Goal: Task Accomplishment & Management: Use online tool/utility

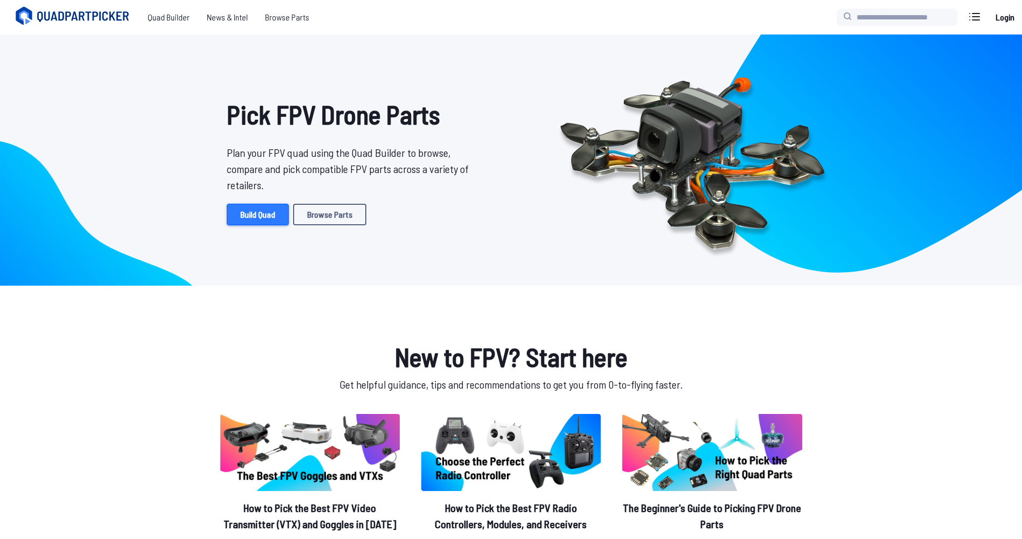
click at [264, 220] on link "Build Quad" at bounding box center [258, 215] width 62 height 22
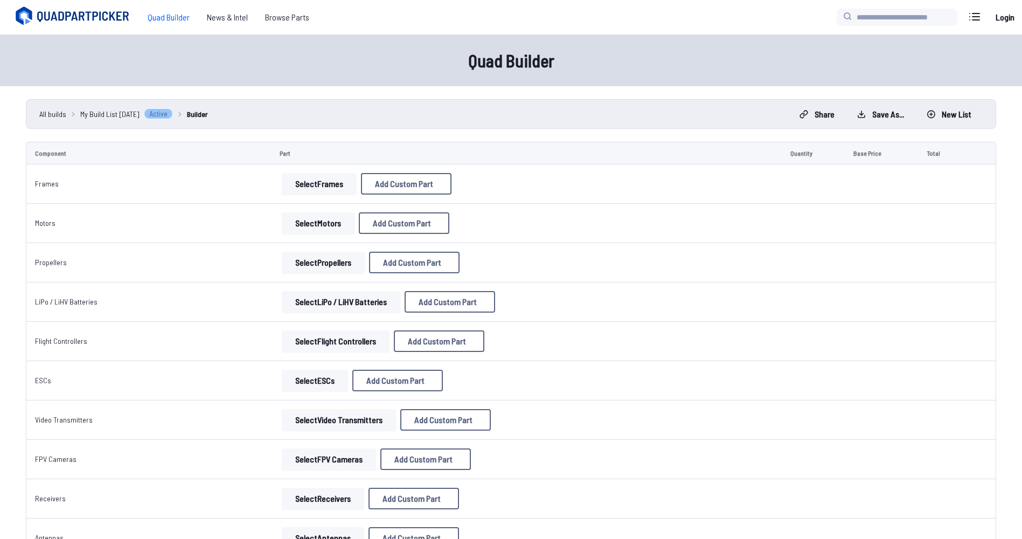
click at [309, 187] on button "Select Frames" at bounding box center [319, 184] width 75 height 22
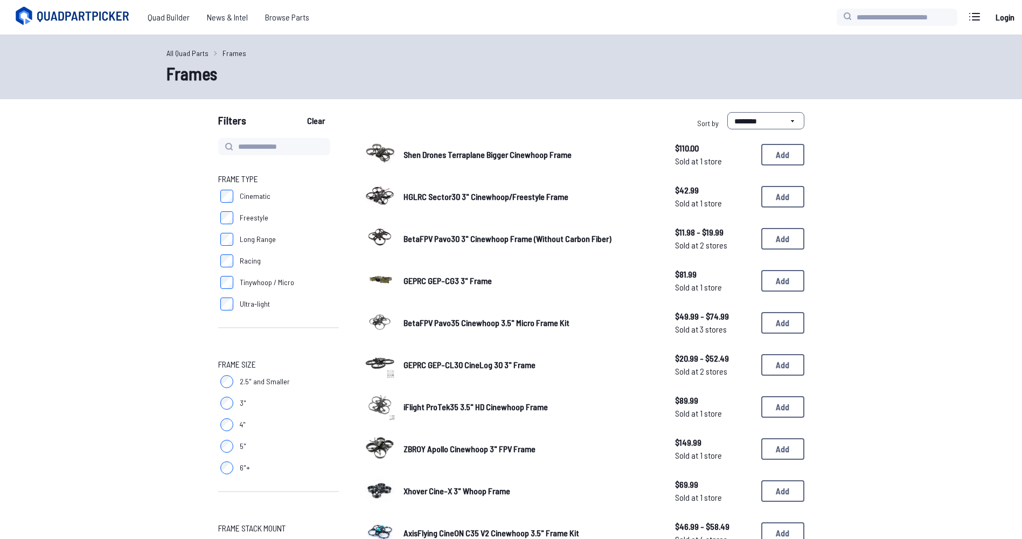
click at [125, 388] on form "**********" at bounding box center [511, 541] width 1022 height 858
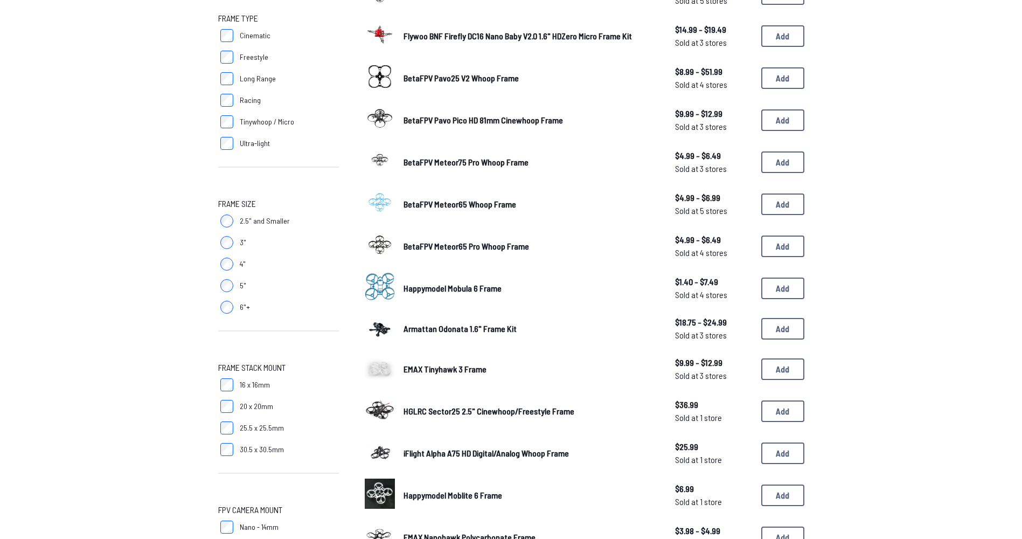
scroll to position [162, 0]
click at [220, 235] on label "3"" at bounding box center [278, 242] width 121 height 22
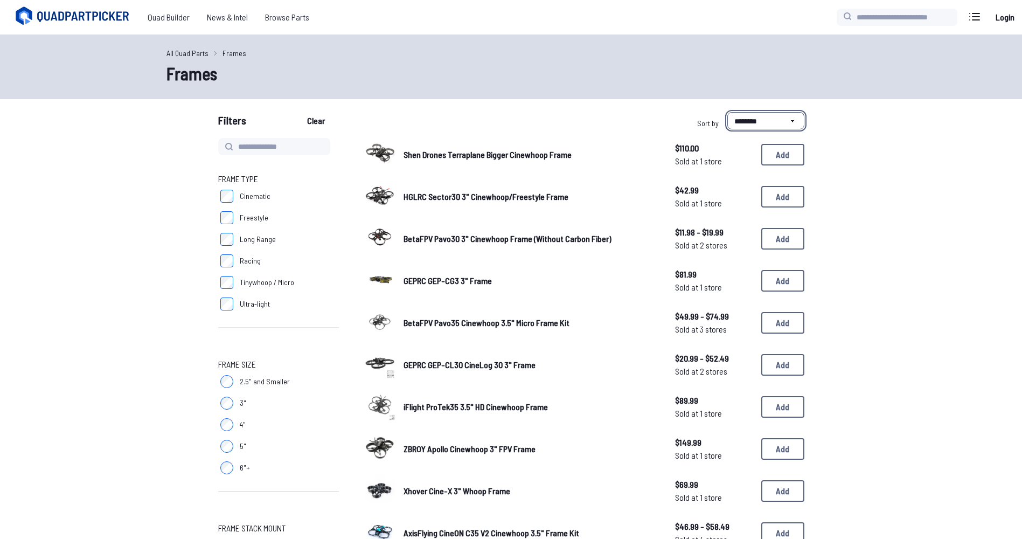
click at [756, 123] on select "**********" at bounding box center [766, 120] width 77 height 17
select select "*********"
click at [728, 112] on select "**********" at bounding box center [766, 120] width 77 height 17
click at [891, 189] on form "**********" at bounding box center [511, 541] width 1022 height 858
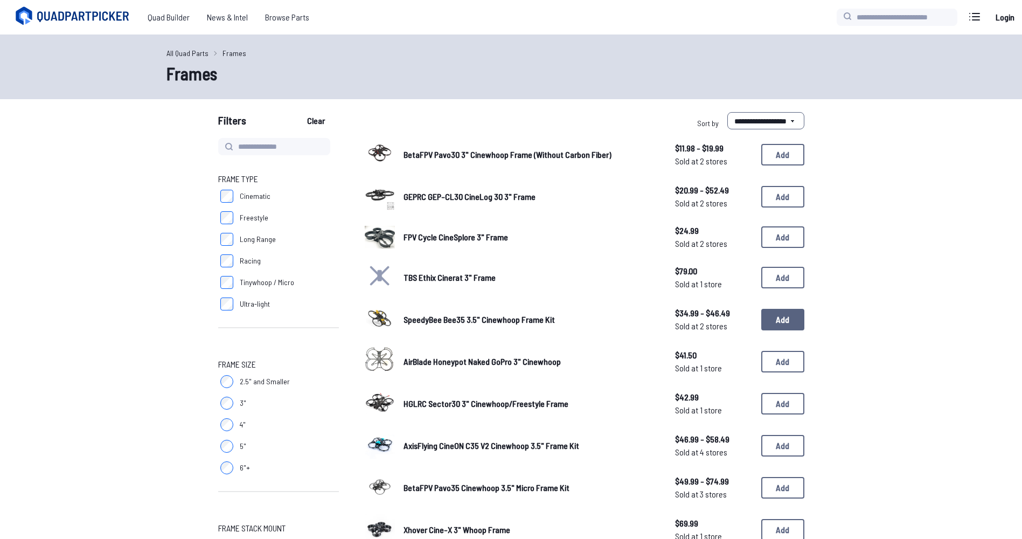
click at [781, 322] on button "Add" at bounding box center [783, 320] width 43 height 22
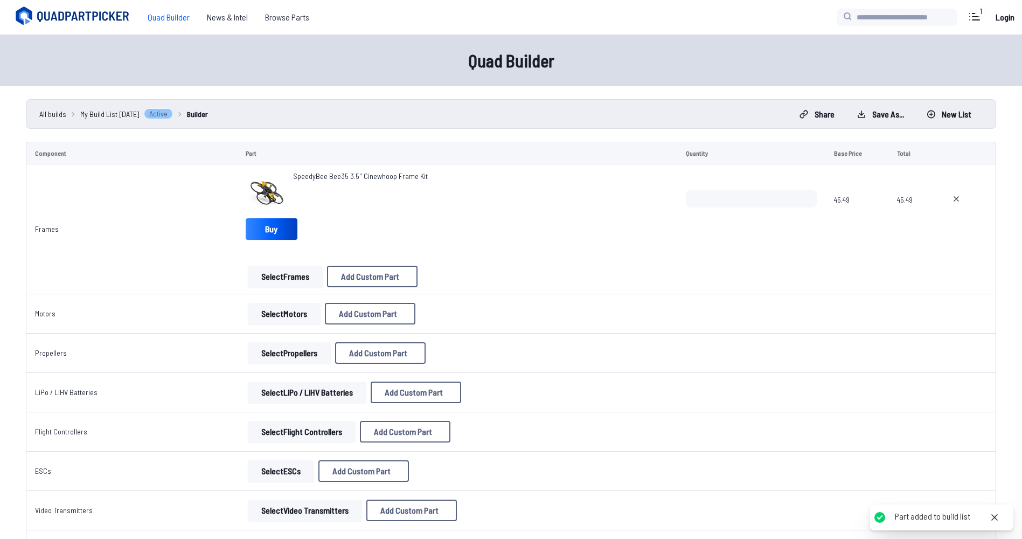
click at [517, 237] on div "SpeedyBee Bee35 3.5" Cinewhoop Frame Kit Buy" at bounding box center [457, 207] width 423 height 73
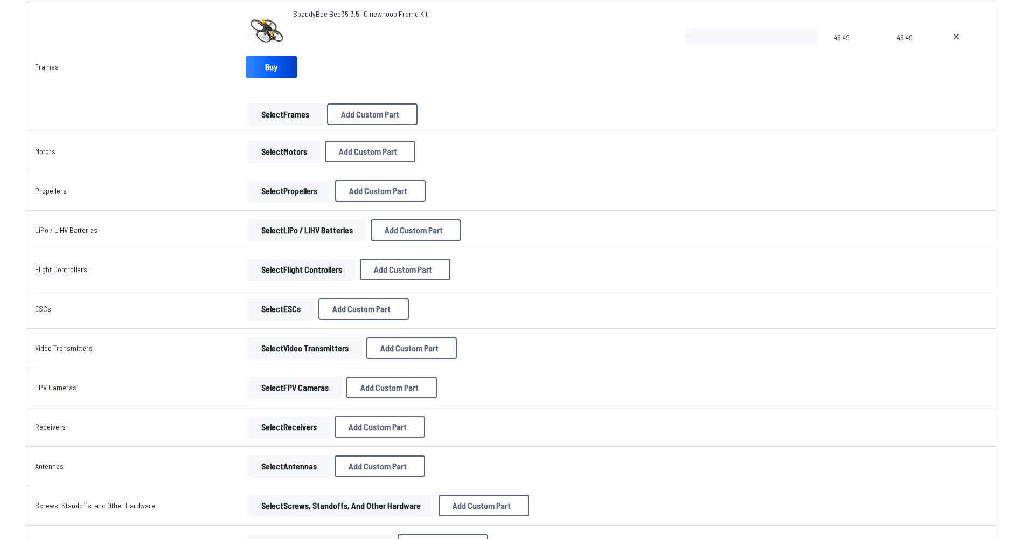
scroll to position [108, 0]
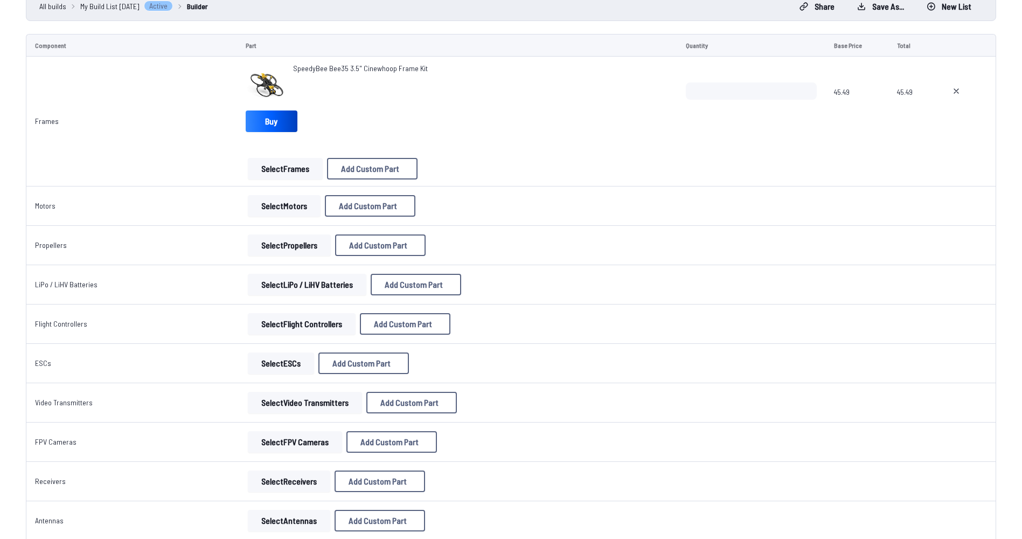
click at [264, 206] on button "Select Motors" at bounding box center [284, 206] width 73 height 22
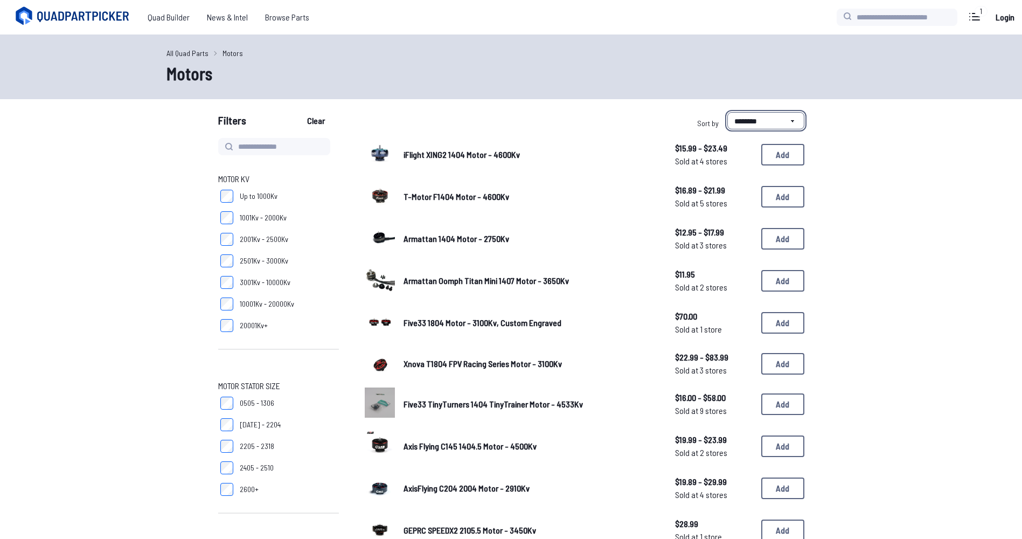
click at [783, 121] on select "**********" at bounding box center [766, 120] width 77 height 17
click at [789, 194] on button "Add" at bounding box center [783, 197] width 43 height 22
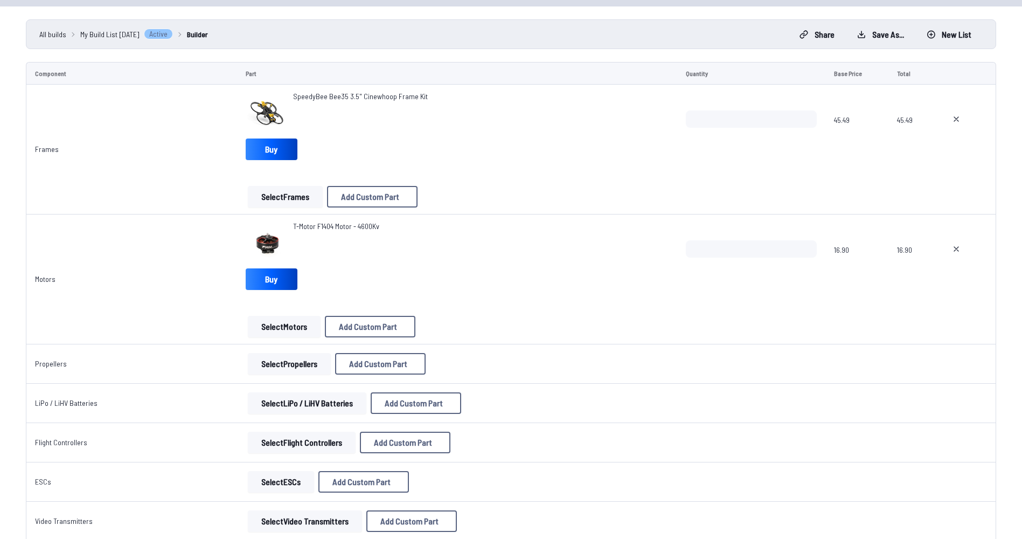
scroll to position [54, 0]
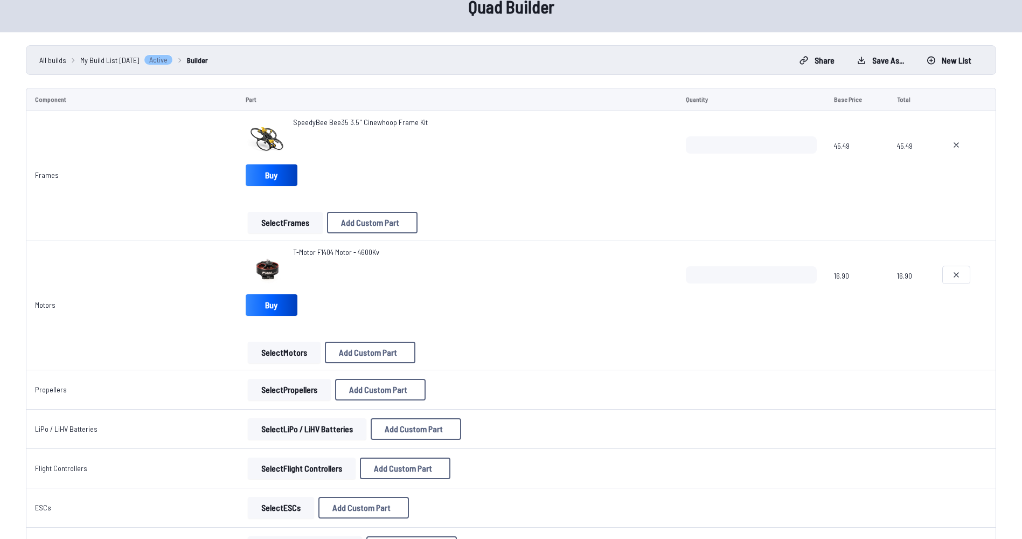
click at [952, 272] on icon at bounding box center [956, 275] width 9 height 9
type textarea "**********"
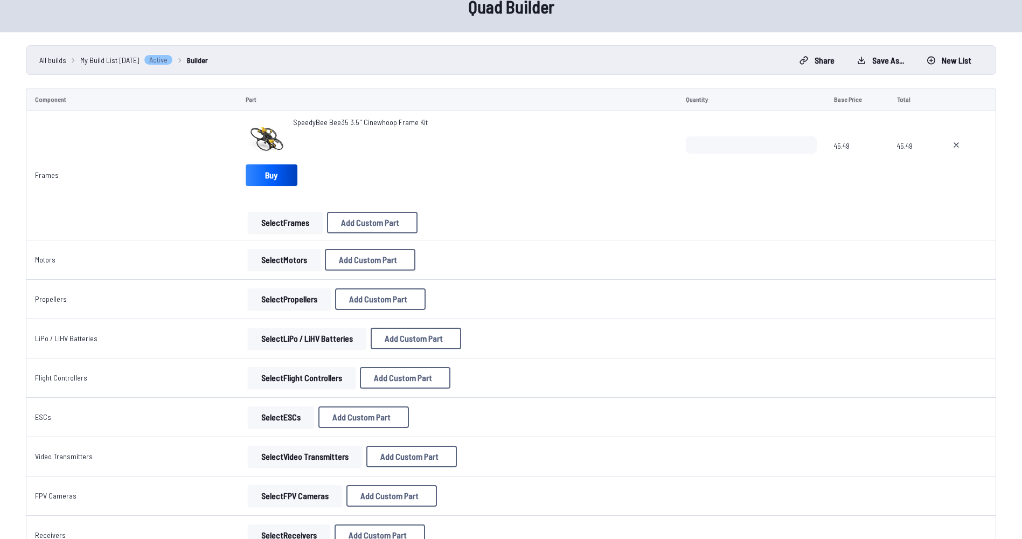
click at [286, 259] on button "Select Motors" at bounding box center [284, 260] width 73 height 22
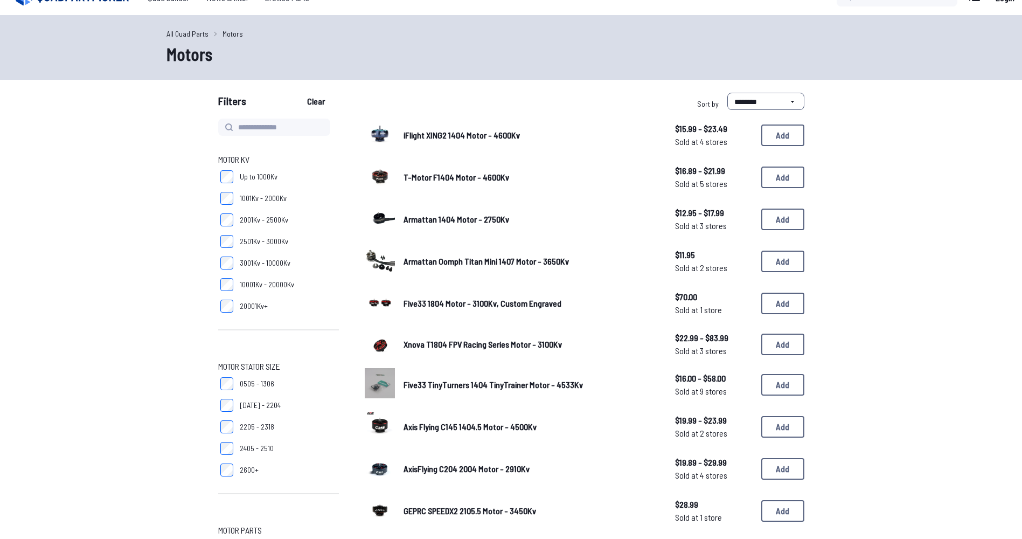
click at [513, 133] on span "iFlight XING2 1404 Motor - 4600Kv" at bounding box center [462, 135] width 116 height 10
click at [455, 139] on span "iFlight XING2 1404 Motor - 4600Kv" at bounding box center [462, 135] width 116 height 10
click at [384, 139] on img at bounding box center [380, 134] width 30 height 30
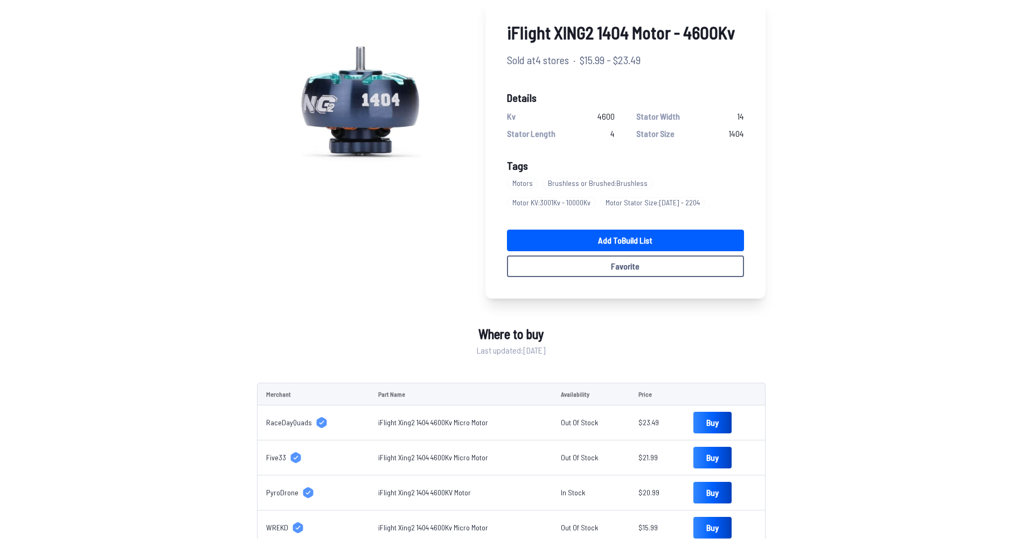
scroll to position [54, 0]
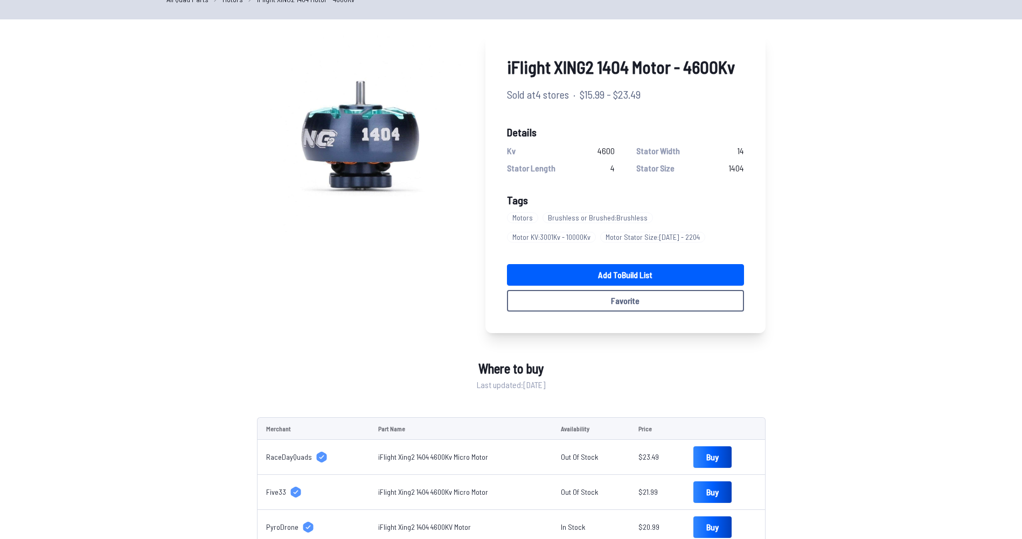
scroll to position [19, 0]
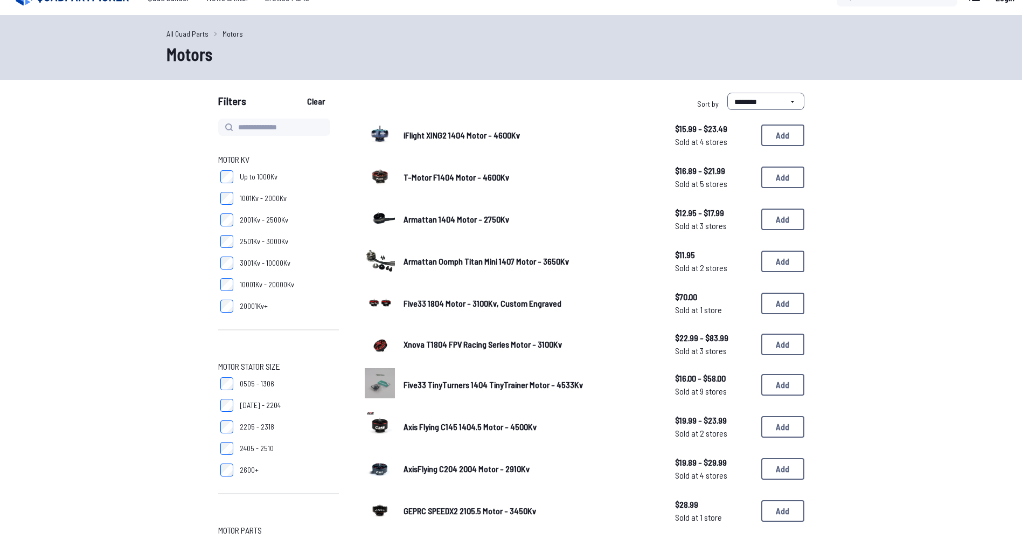
click at [435, 219] on span "Armattan 1404 Motor - 2750Kv" at bounding box center [457, 219] width 106 height 10
click at [370, 215] on img at bounding box center [380, 218] width 30 height 30
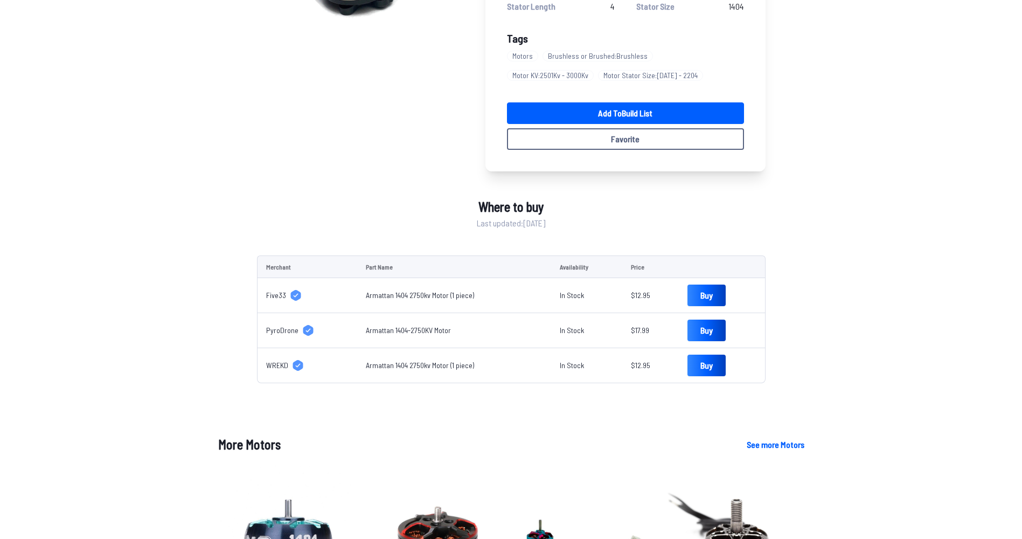
scroll to position [54, 0]
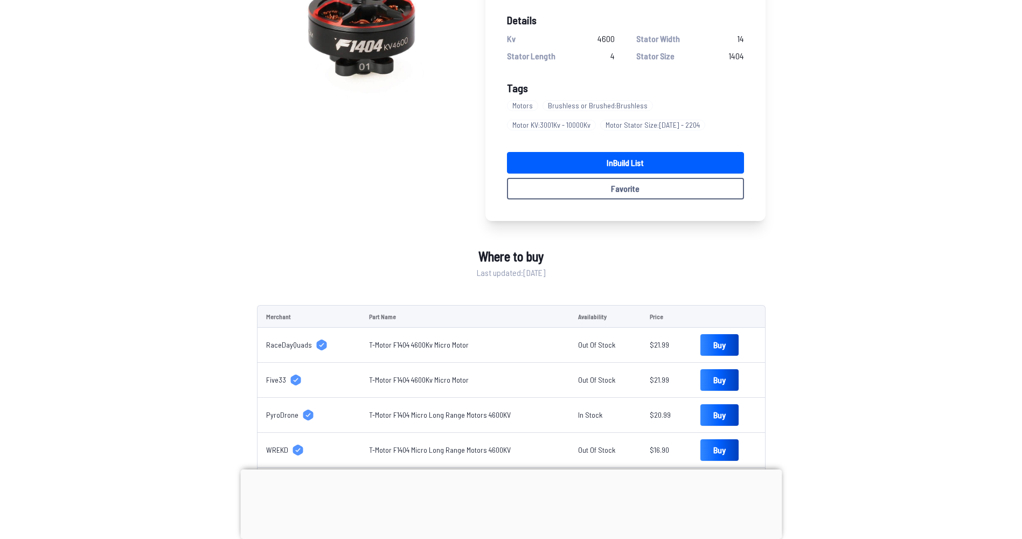
scroll to position [269, 0]
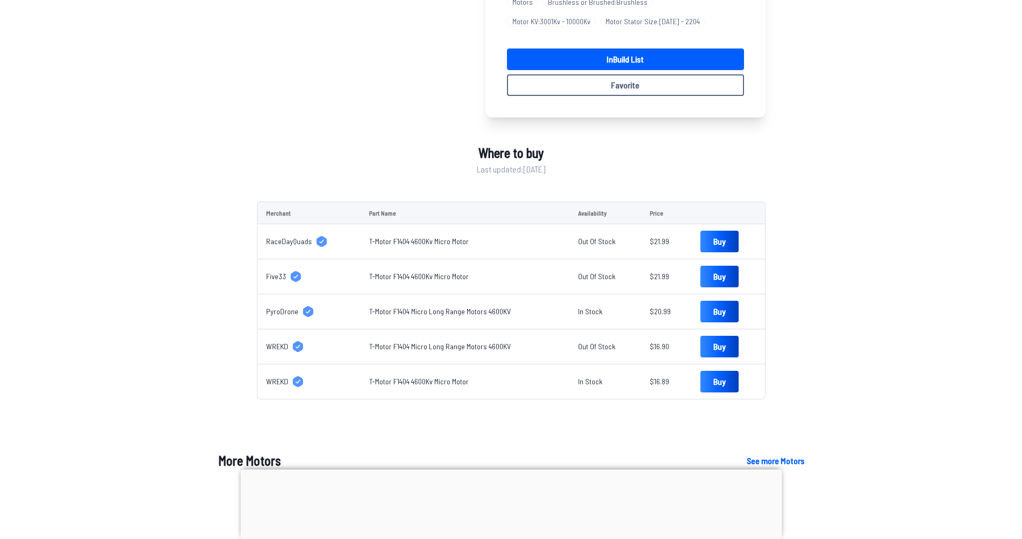
click at [437, 312] on link "T-Motor F1404 Micro Long Range Motors 4600KV" at bounding box center [440, 311] width 142 height 9
click at [416, 381] on link "T-Motor F1404 4600Kv Micro Motor" at bounding box center [419, 380] width 100 height 9
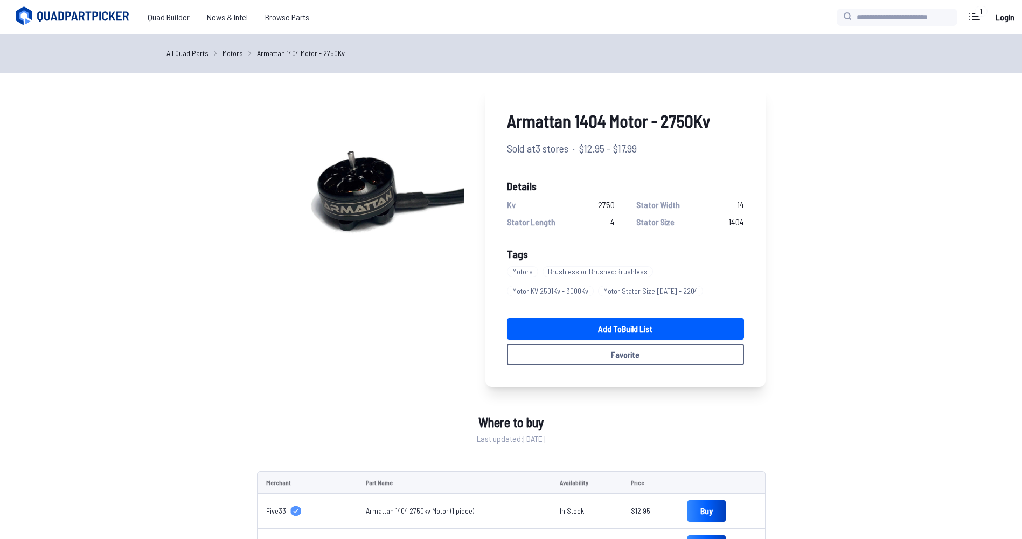
scroll to position [53, 0]
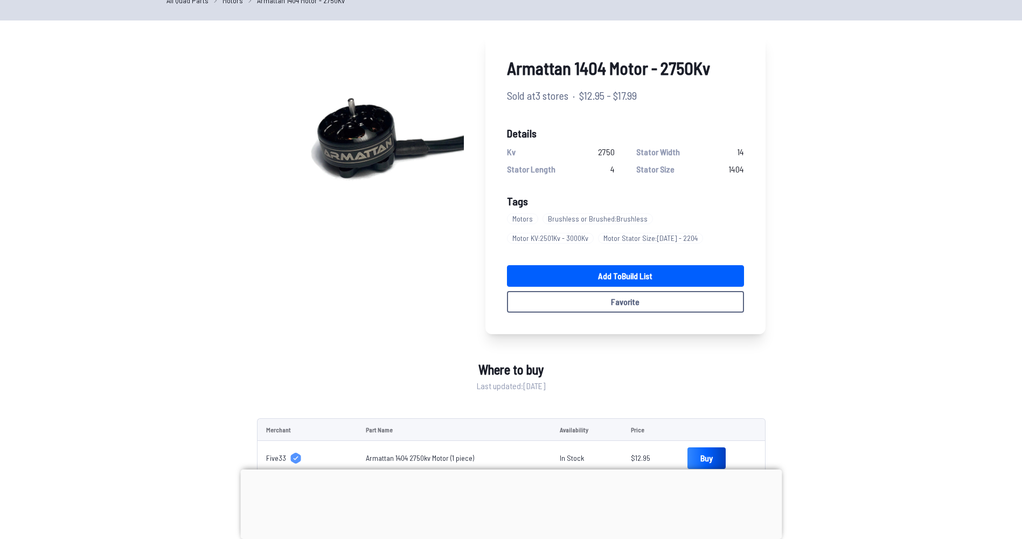
click at [869, 320] on div "Armattan 1404 Motor - 2750Kv Sold at 3 stores · $12.95 - $17.99 Details Kv 2750…" at bounding box center [511, 543] width 1022 height 1021
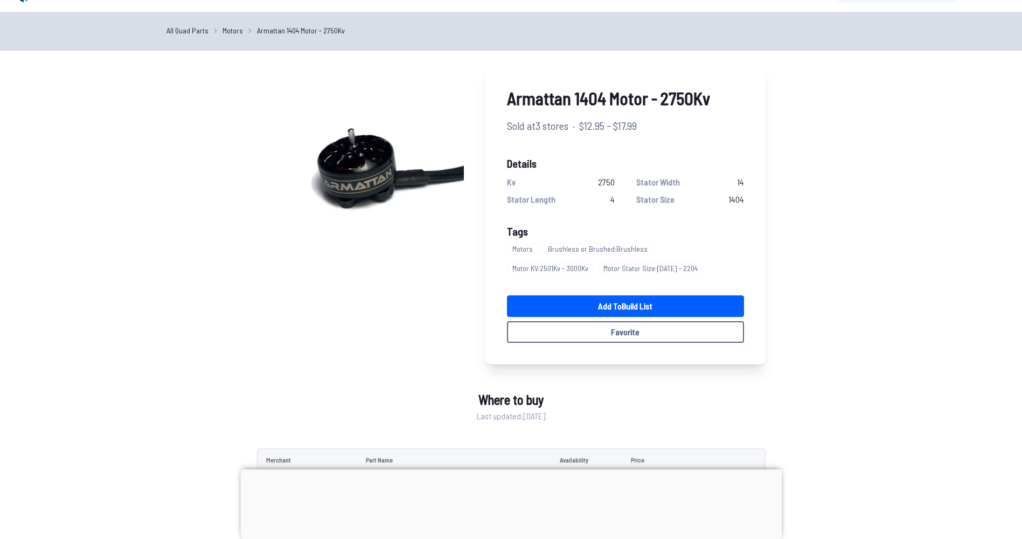
scroll to position [0, 0]
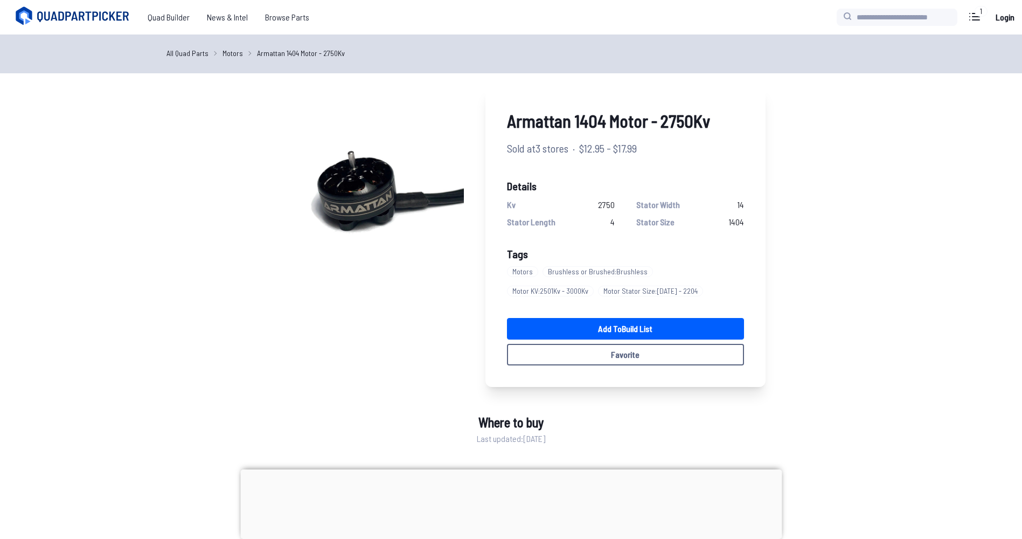
scroll to position [19, 0]
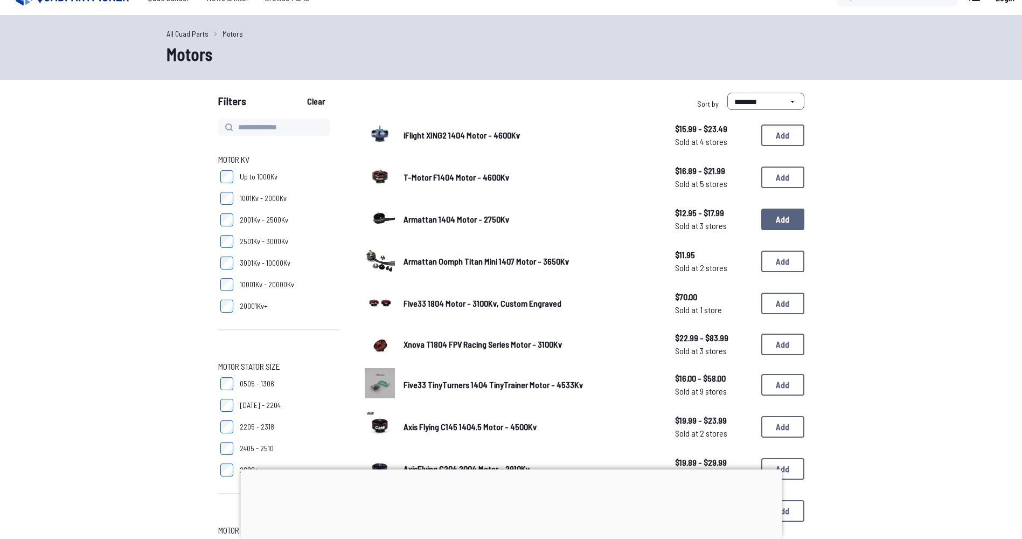
click at [784, 220] on button "Add" at bounding box center [783, 220] width 43 height 22
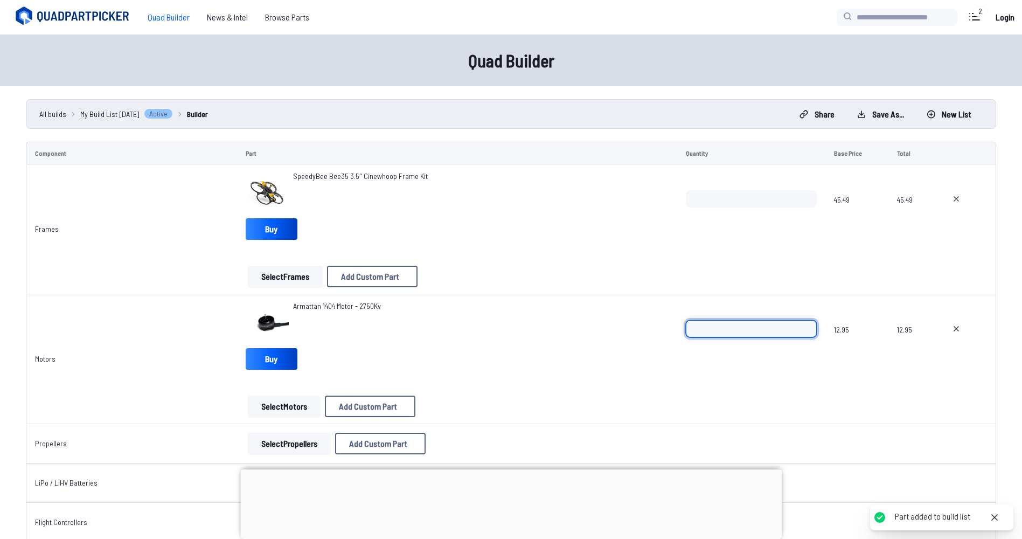
click at [720, 330] on input "*" at bounding box center [751, 328] width 131 height 17
click at [806, 325] on input "*" at bounding box center [751, 328] width 131 height 17
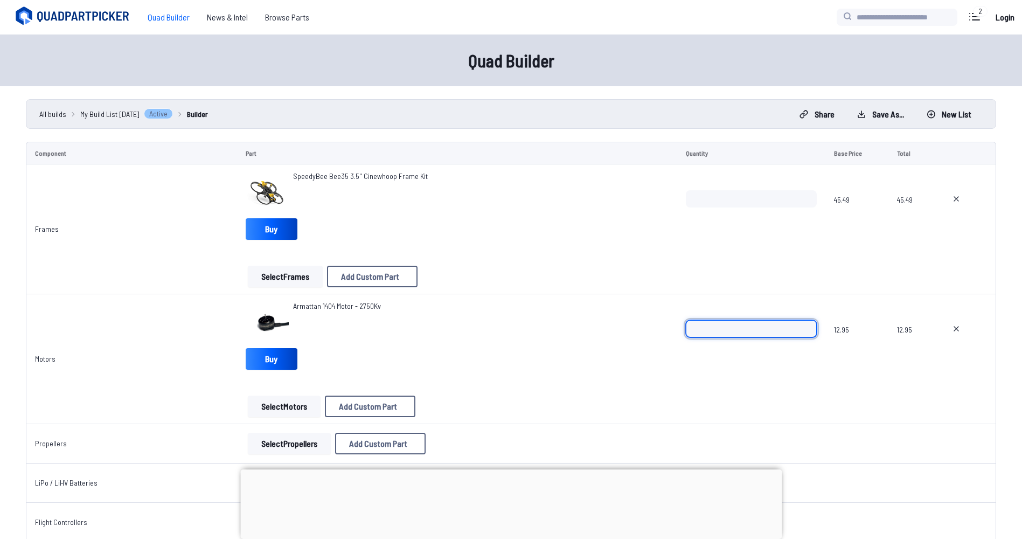
type input "*"
click at [806, 333] on input "*" at bounding box center [751, 328] width 131 height 17
click at [638, 334] on div "Armattan 1404 Motor - 2750Kv" at bounding box center [457, 322] width 423 height 43
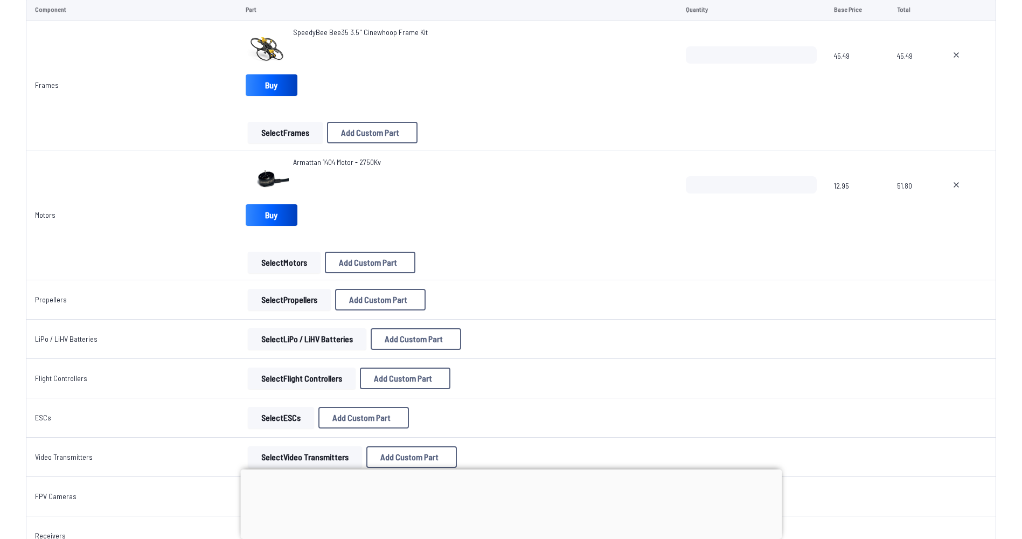
scroll to position [162, 0]
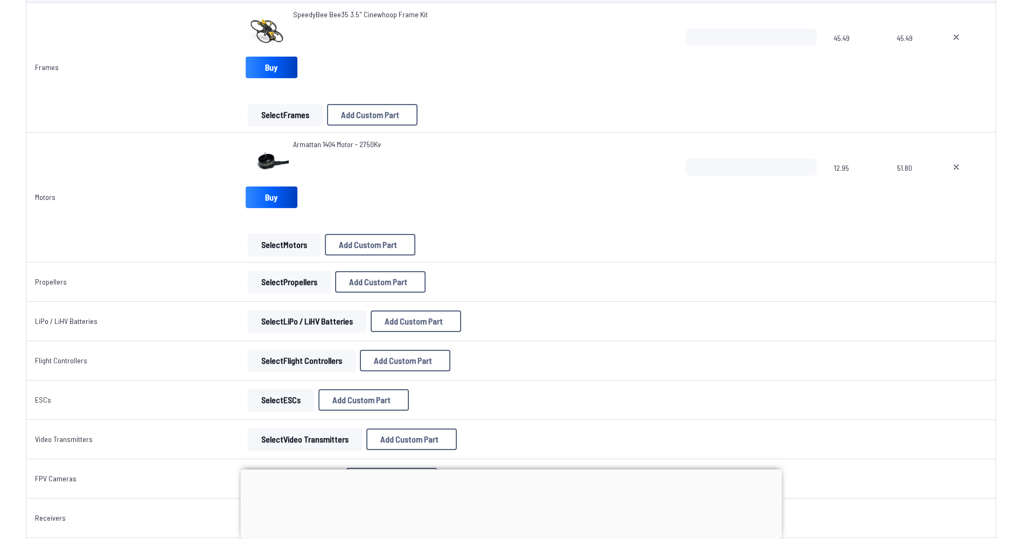
click at [268, 275] on button "Select Propellers" at bounding box center [289, 282] width 83 height 22
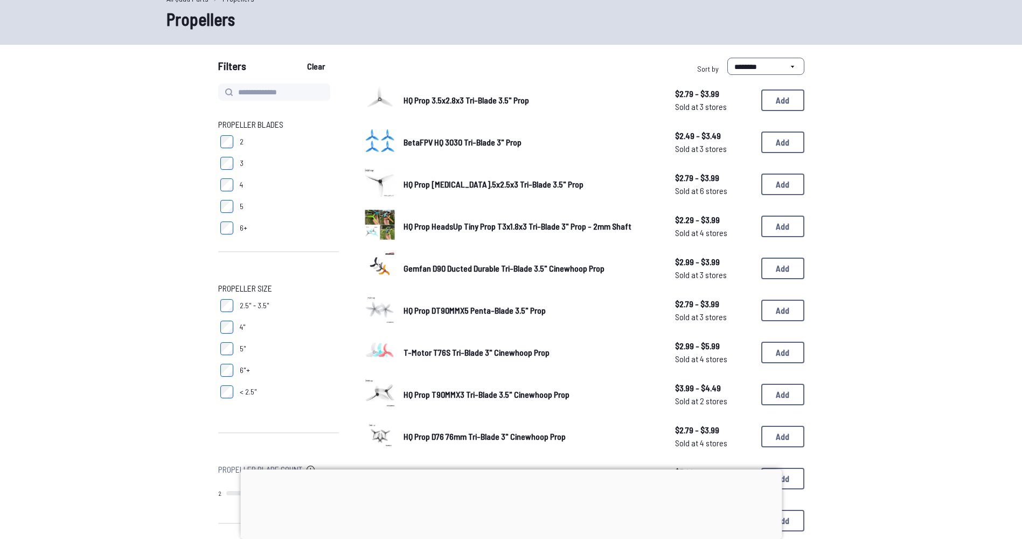
scroll to position [54, 0]
click at [795, 270] on button "Add" at bounding box center [783, 269] width 43 height 22
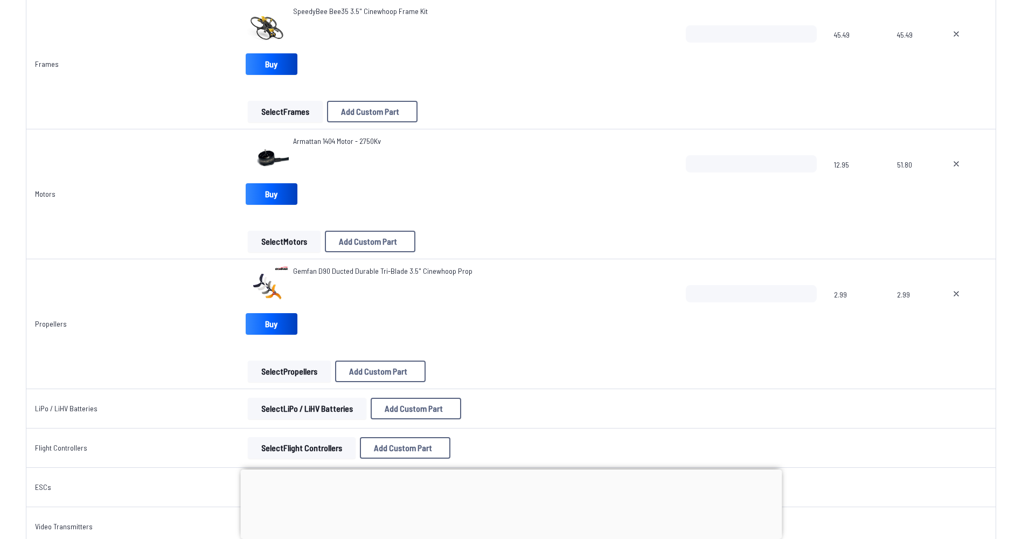
scroll to position [181, 0]
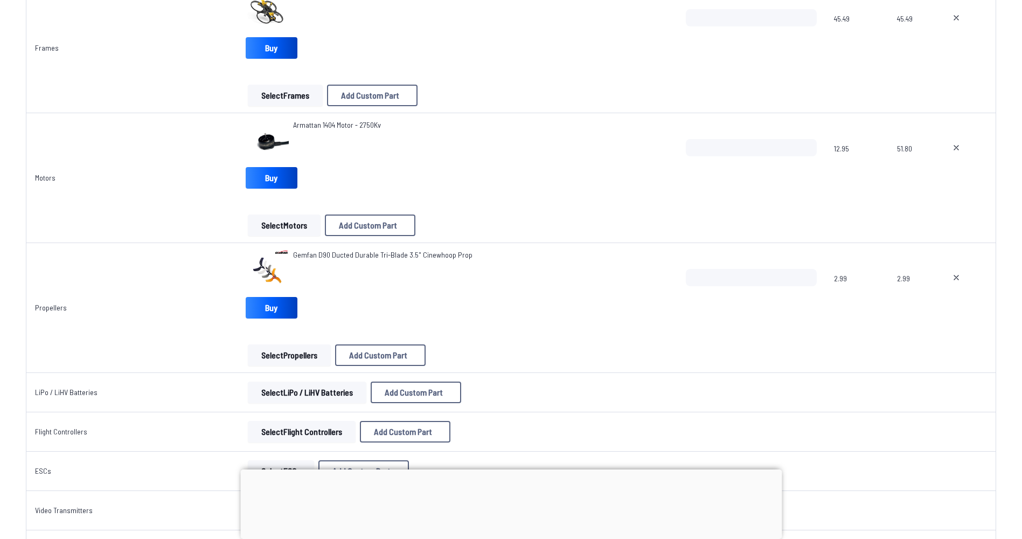
click at [264, 266] on img at bounding box center [267, 271] width 43 height 43
click at [318, 254] on span "Gemfan D90 Ducted Durable Tri-Blade 3.5" Cinewhoop Prop" at bounding box center [382, 254] width 179 height 9
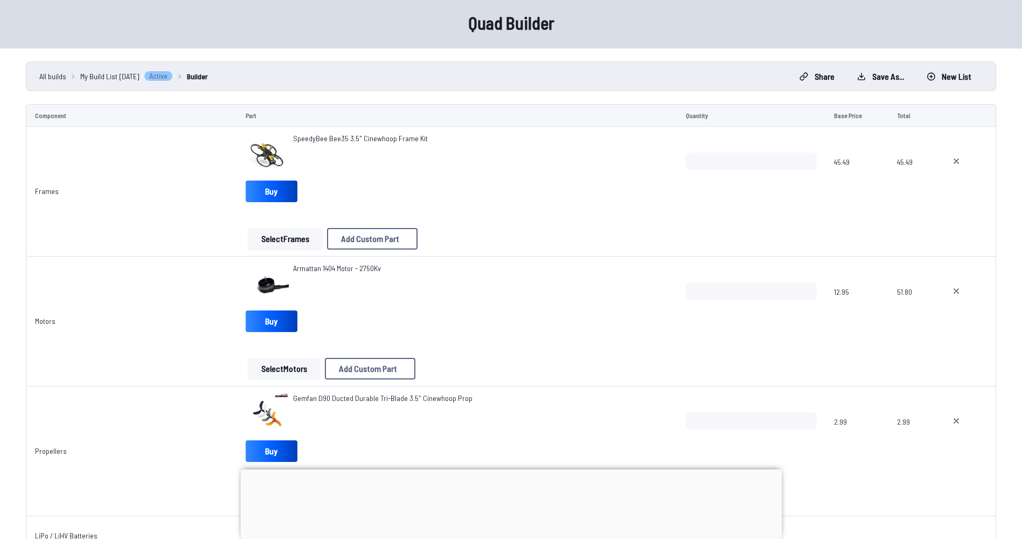
scroll to position [19, 0]
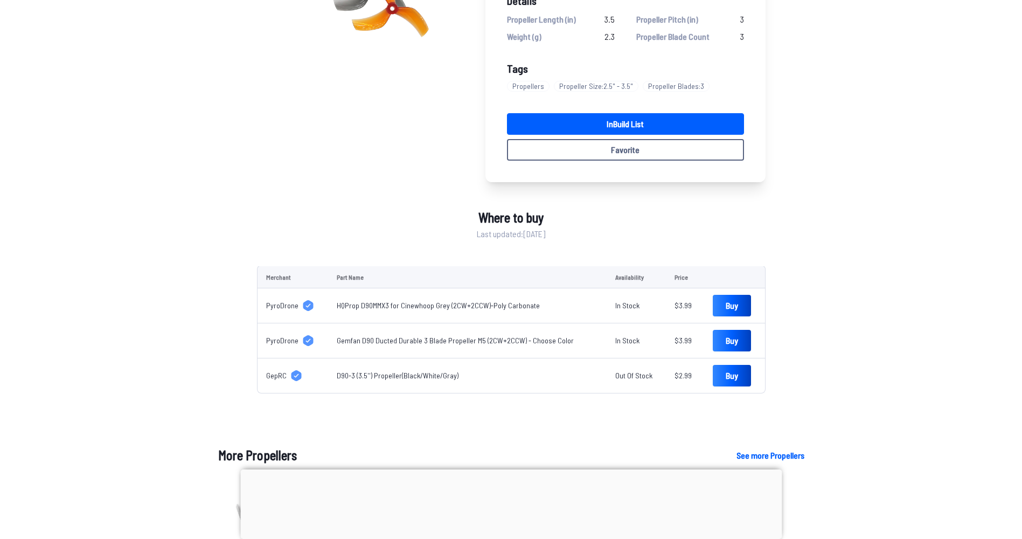
scroll to position [216, 0]
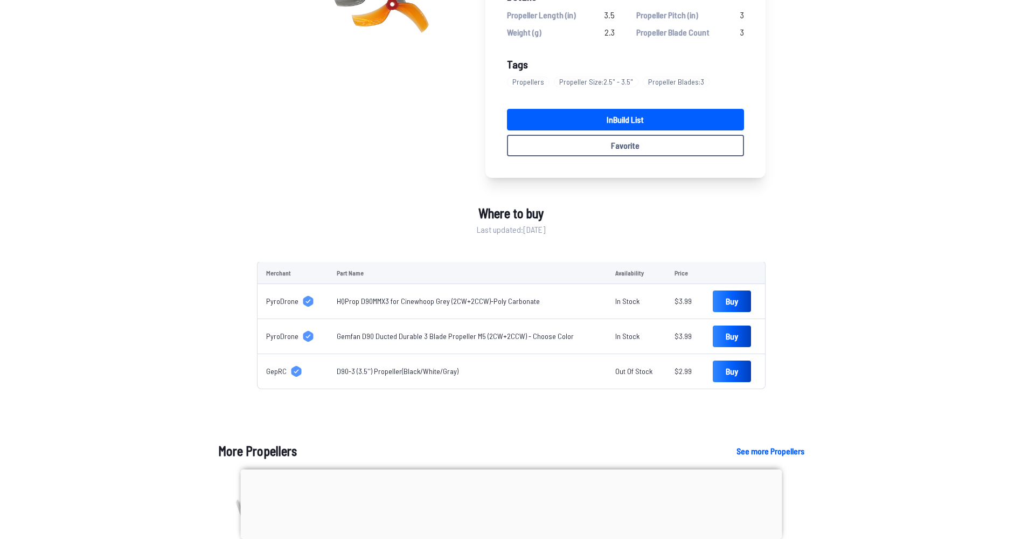
click at [444, 304] on link "HQProp D90MMX3 for Cinewhoop Grey (2CW+2CCW)-Poly Carbonate" at bounding box center [438, 300] width 203 height 9
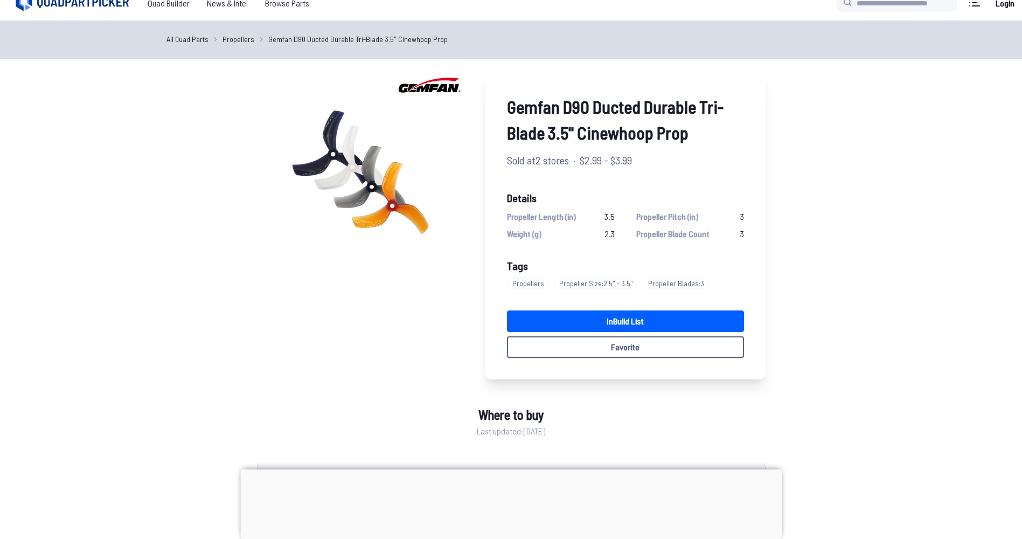
scroll to position [0, 0]
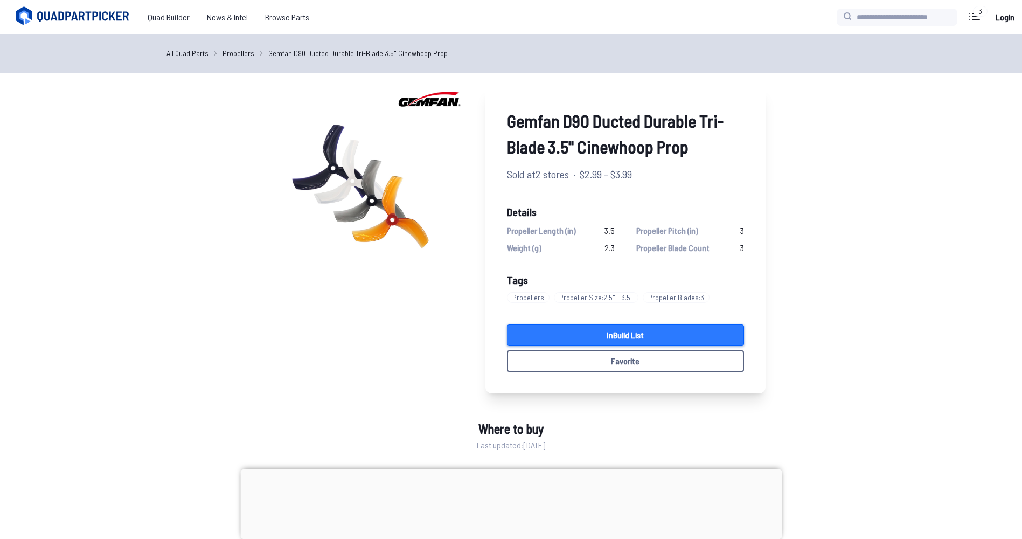
click at [624, 340] on link "In Build List" at bounding box center [625, 335] width 237 height 22
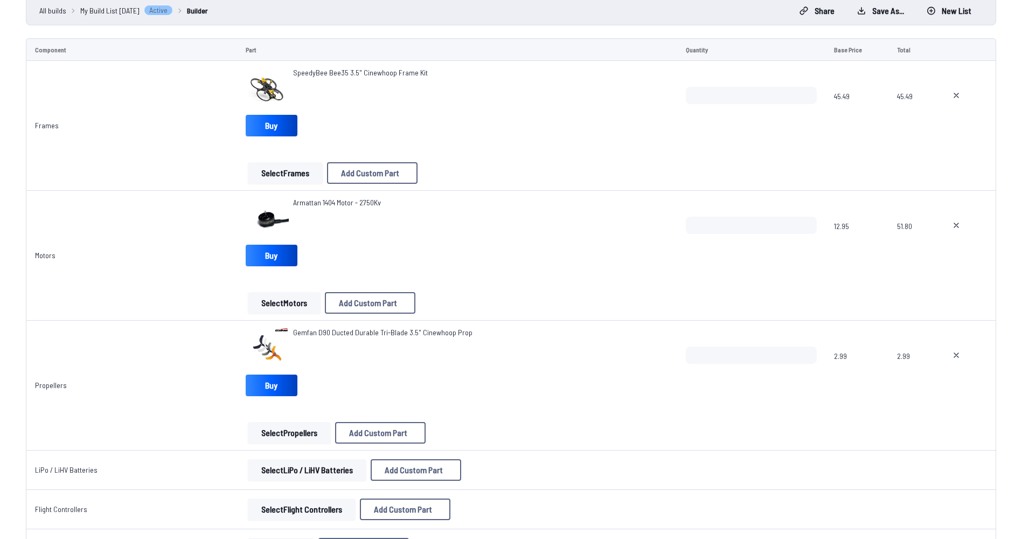
scroll to position [108, 0]
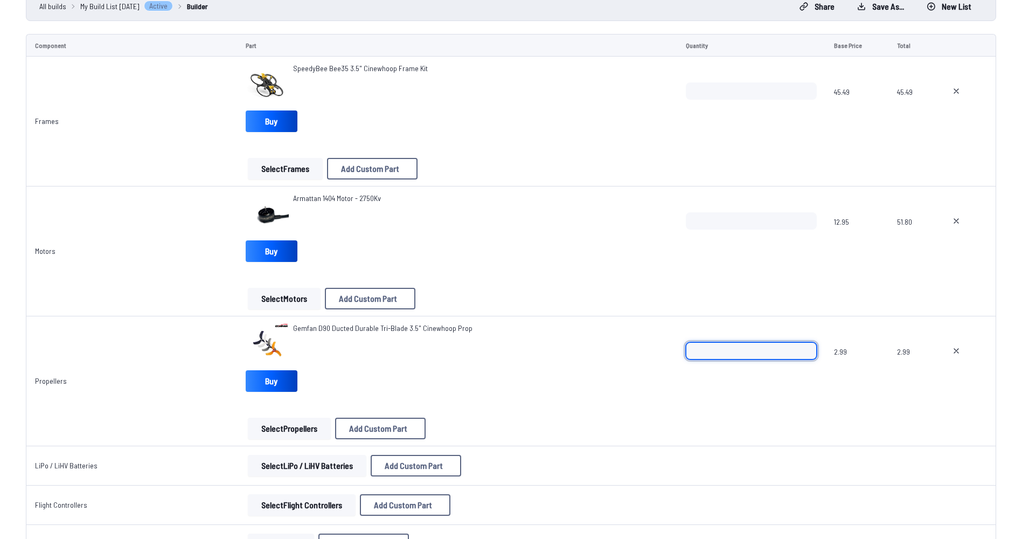
type input "*"
click at [804, 347] on input "*" at bounding box center [751, 350] width 131 height 17
click at [616, 353] on div "Gemfan D90 Ducted Durable Tri-Blade 3.5" Cinewhoop Prop" at bounding box center [457, 344] width 423 height 43
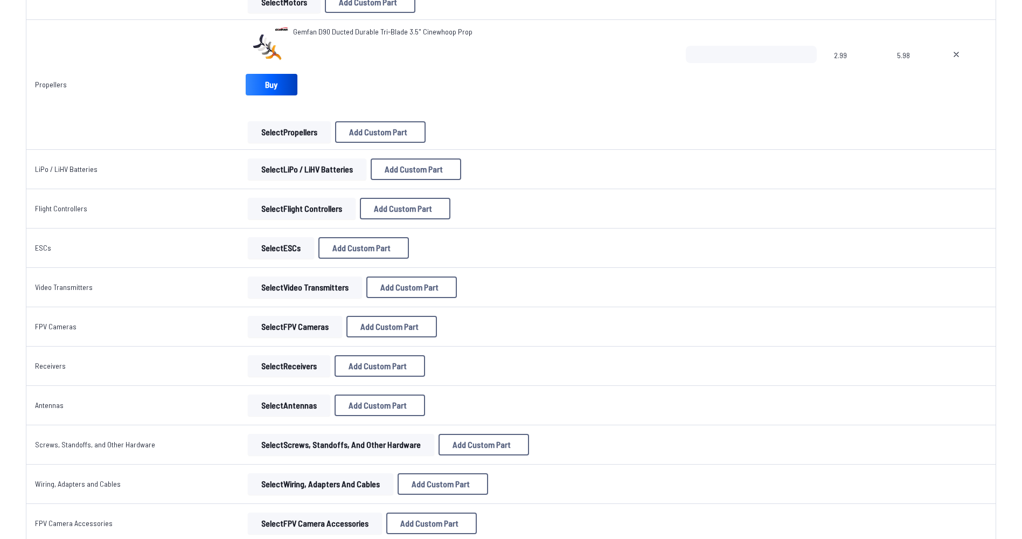
scroll to position [431, 0]
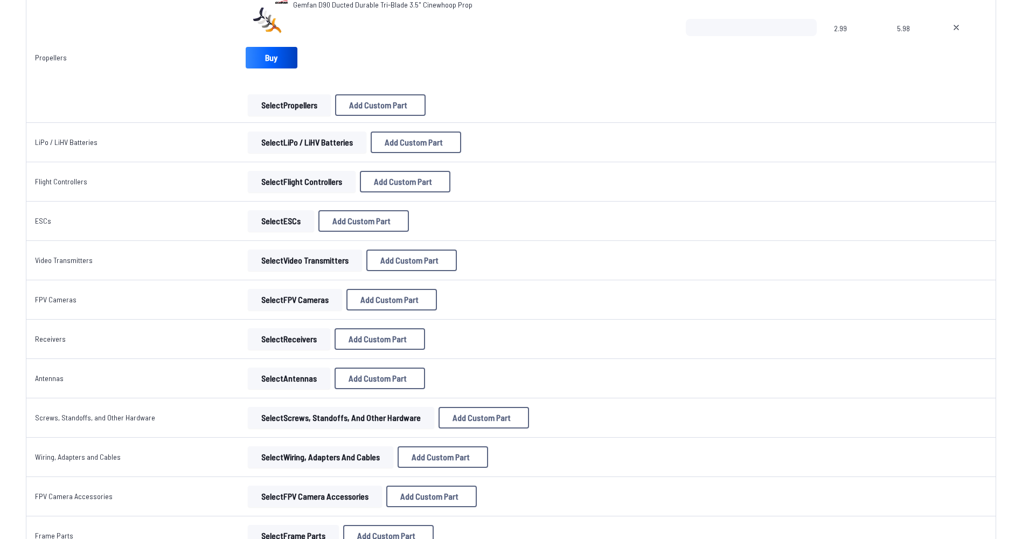
click at [307, 142] on button "Select LiPo / LiHV Batteries" at bounding box center [307, 143] width 119 height 22
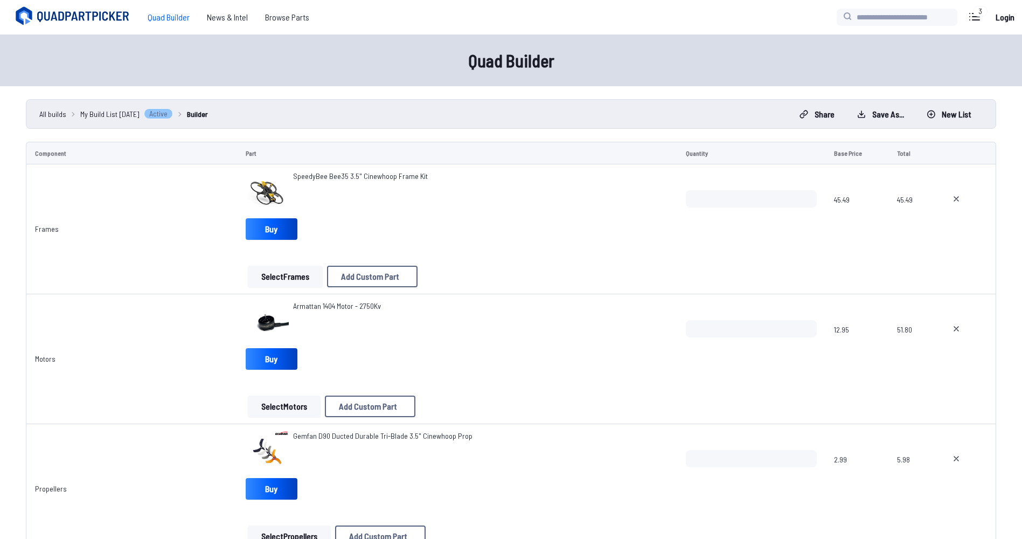
scroll to position [431, 0]
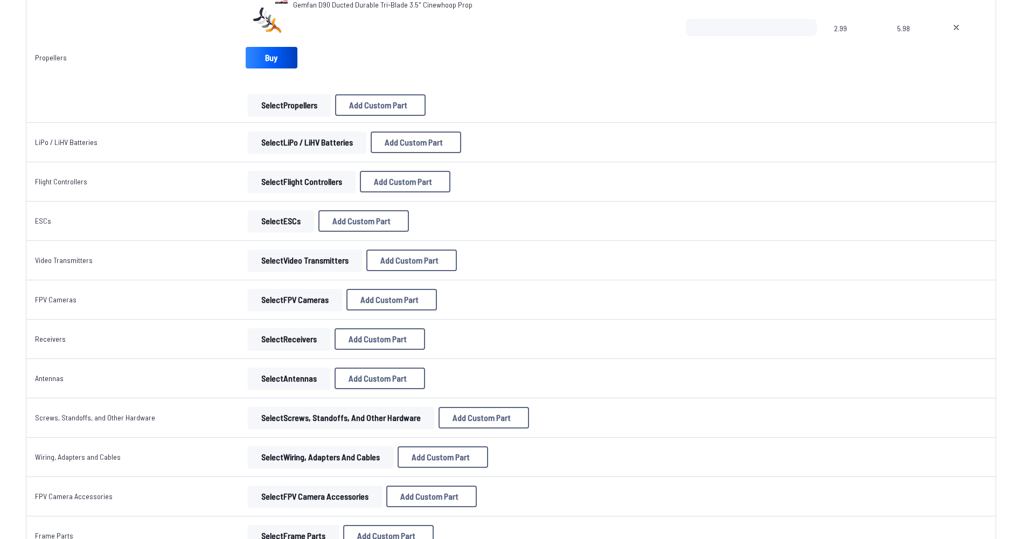
click at [290, 179] on button "Select Flight Controllers" at bounding box center [302, 182] width 108 height 22
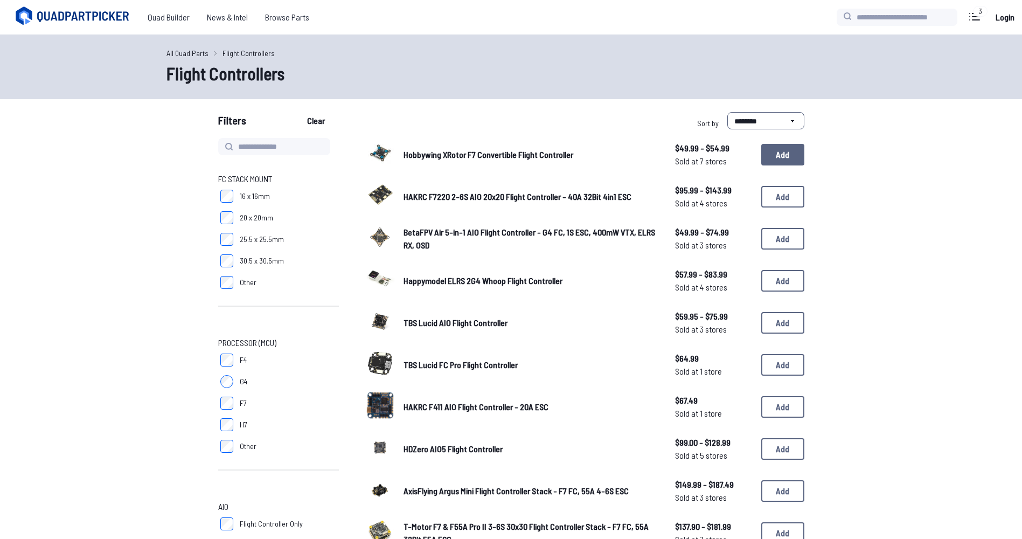
click at [796, 158] on button "Add" at bounding box center [783, 155] width 43 height 22
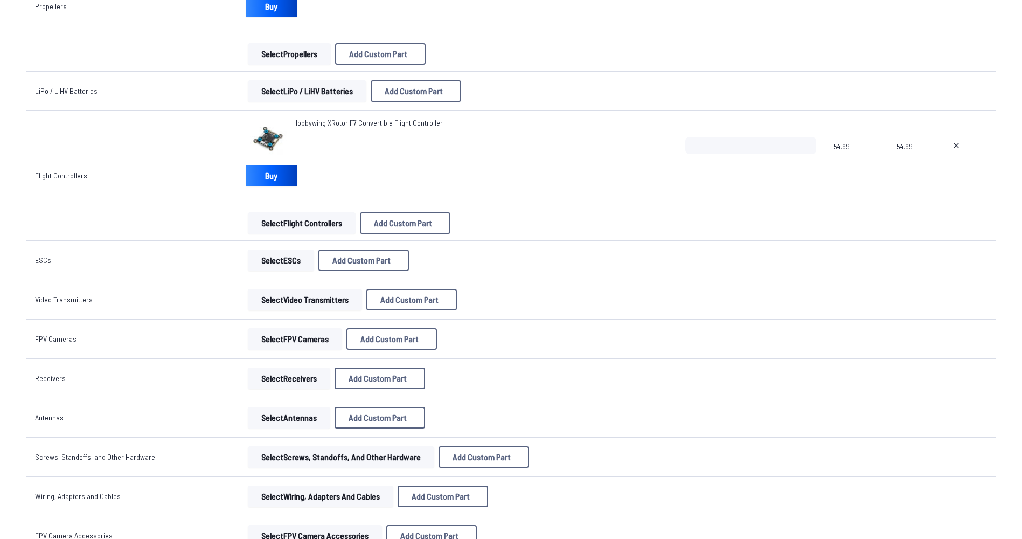
scroll to position [485, 0]
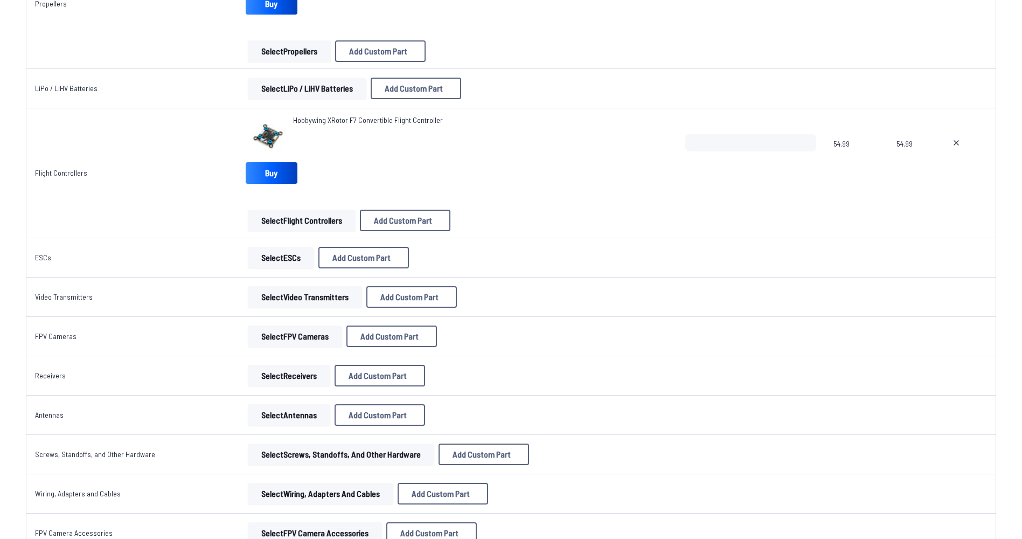
click at [296, 265] on button "Select ESCs" at bounding box center [281, 258] width 66 height 22
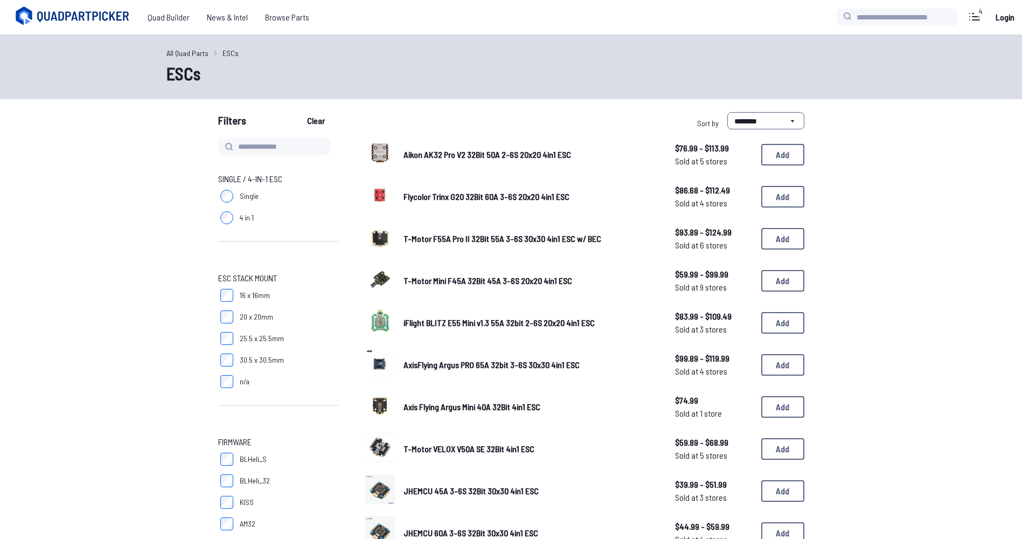
click at [425, 154] on span "Aikon AK32 Pro V2 32Bit 50A 2-6S 20x20 4in1 ESC" at bounding box center [488, 154] width 168 height 10
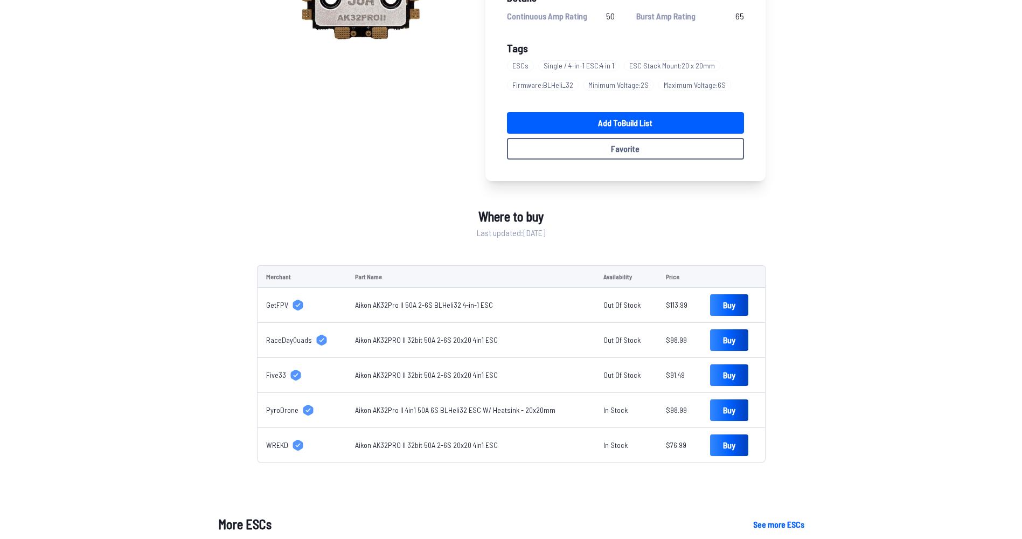
scroll to position [216, 0]
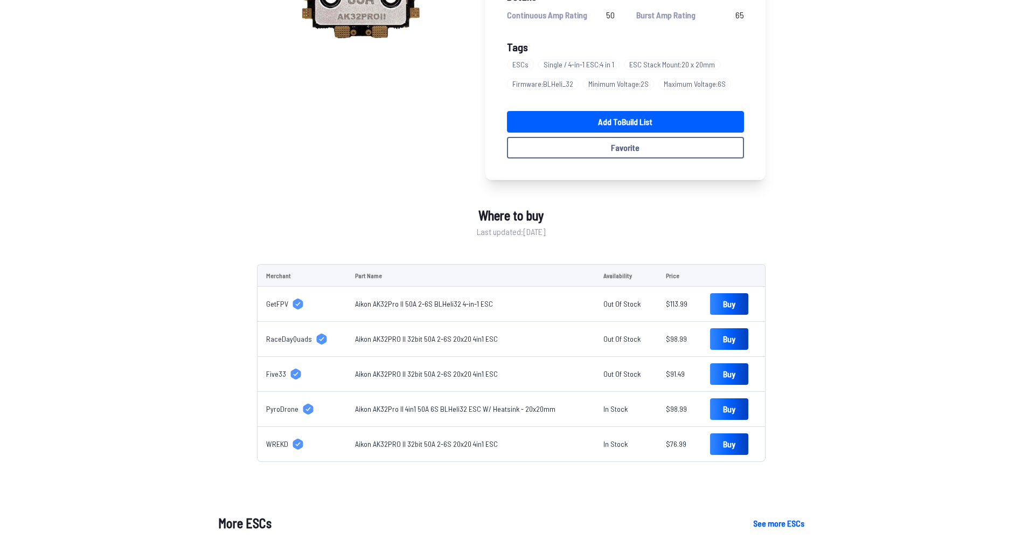
click at [430, 407] on link "Aikon AK32Pro II 4in1 50A 6S BLHeli32 ESC W/ Heatsink - 20x20mm" at bounding box center [455, 408] width 201 height 9
click at [441, 450] on td "Aikon AK32PRO II 32bit 50A 2-6S 20x20 4in1 ESC" at bounding box center [471, 444] width 248 height 35
click at [442, 445] on link "Aikon AK32PRO II 32bit 50A 2-6S 20x20 4in1 ESC" at bounding box center [426, 443] width 143 height 9
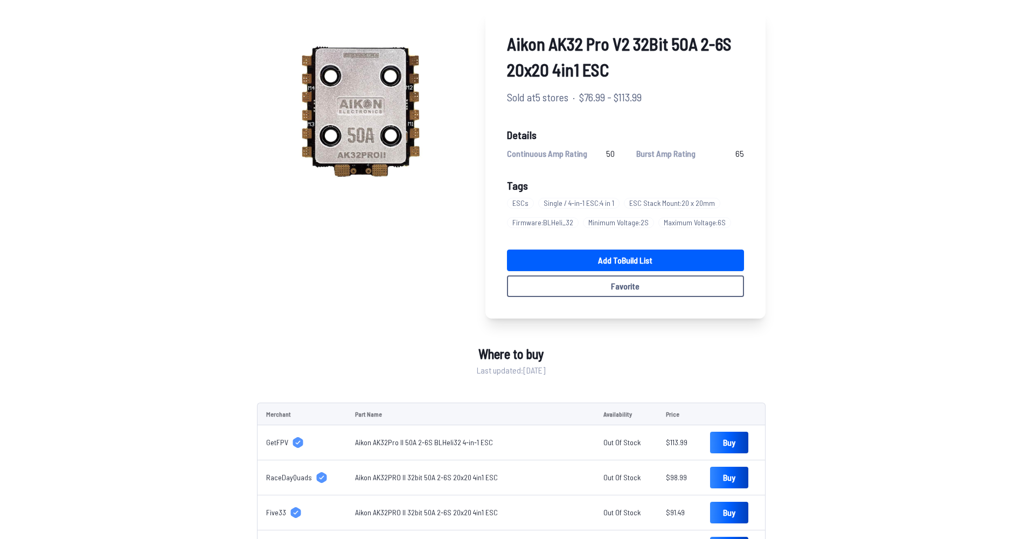
scroll to position [54, 0]
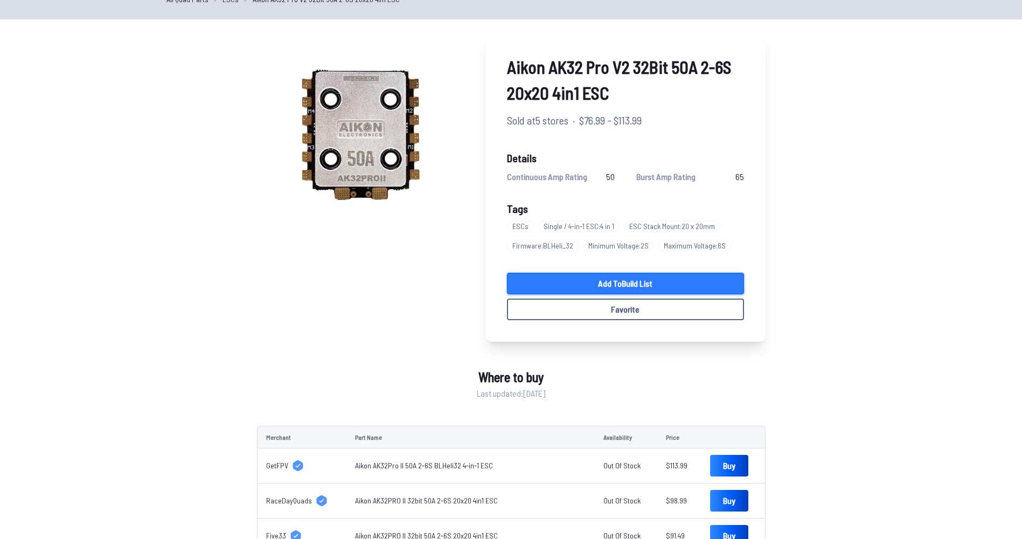
click at [646, 284] on link "Add to Build List" at bounding box center [625, 284] width 237 height 22
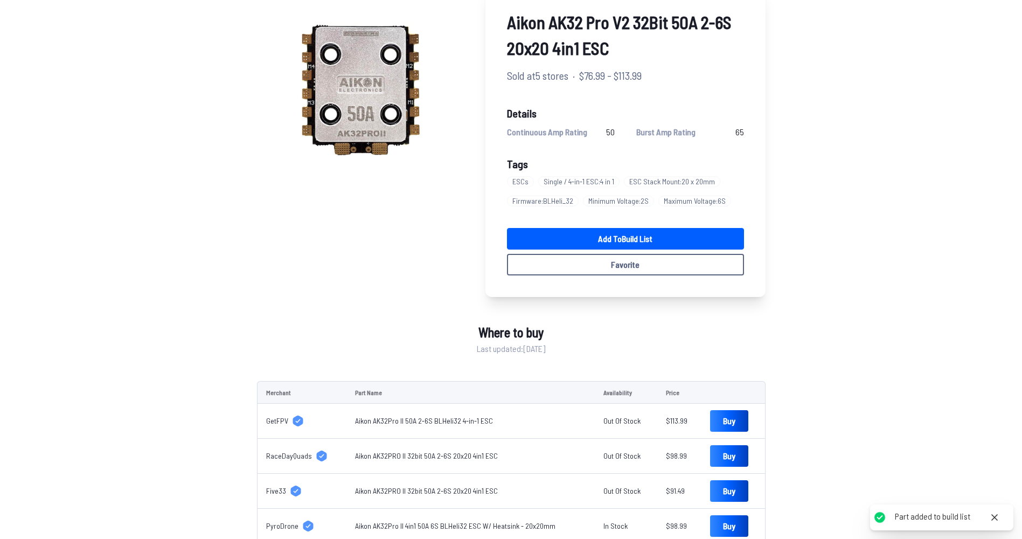
scroll to position [323, 0]
